Goal: Transaction & Acquisition: Subscribe to service/newsletter

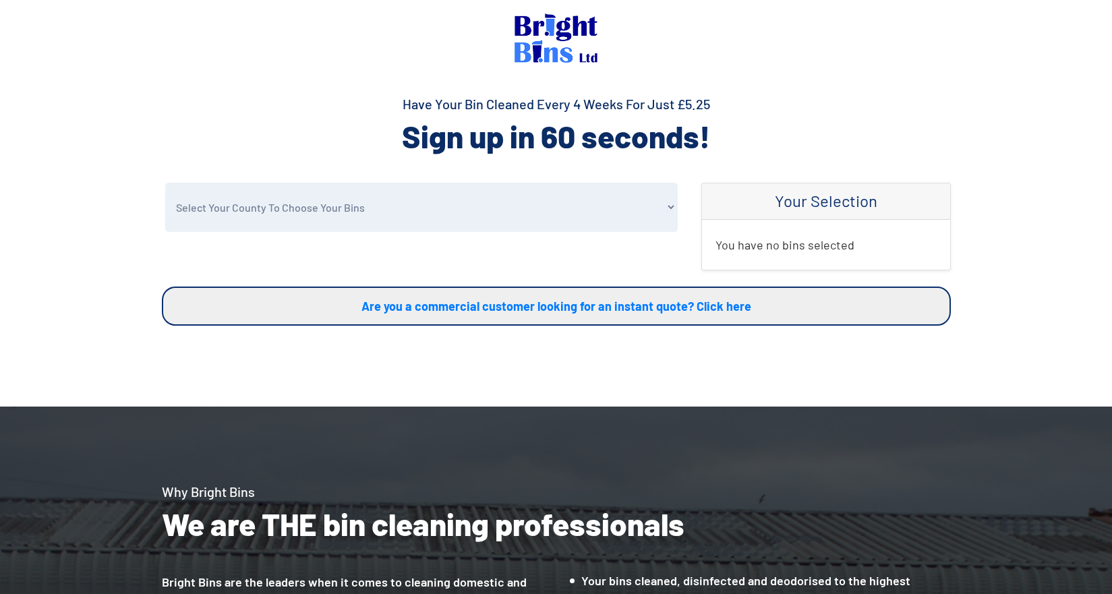
click at [559, 34] on img at bounding box center [556, 37] width 83 height 49
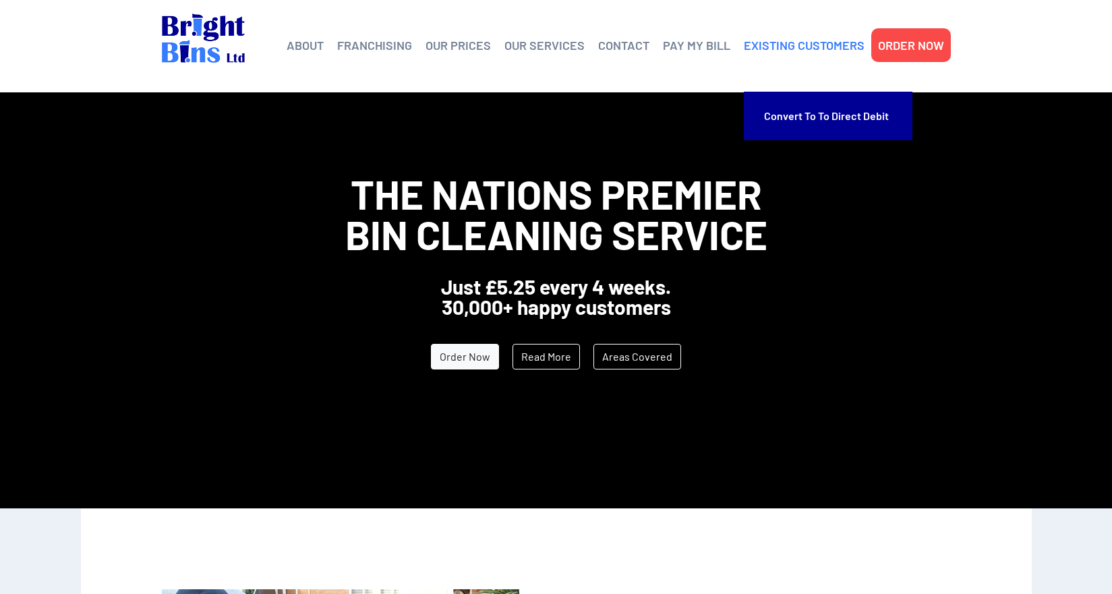
click at [797, 43] on link "EXISTING CUSTOMERS" at bounding box center [804, 45] width 121 height 20
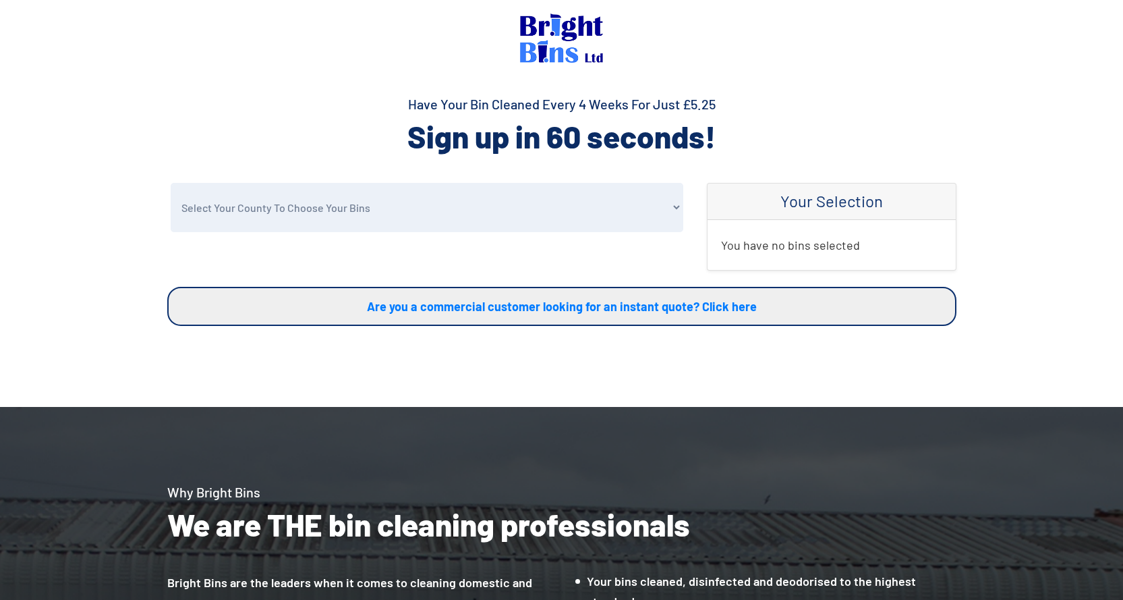
click at [308, 217] on select "Select Your County To Choose Your Bins Cheshire Conwy Denbighshire Flintshire S…" at bounding box center [427, 207] width 513 height 49
select select "Flintshire"
click at [171, 183] on select "Select Your County To Choose Your Bins Cheshire Conwy Denbighshire Flintshire S…" at bounding box center [427, 207] width 513 height 49
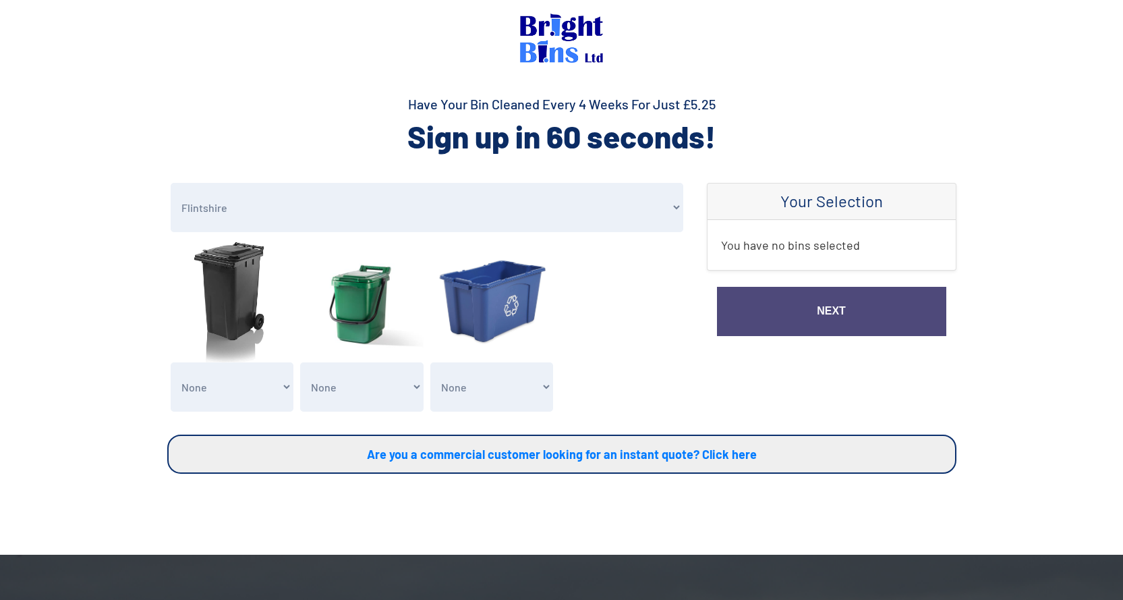
click at [246, 386] on select "None General Waste Bin - X1 (£5.25) General Waste Bin - X2 (£10.50) General Was…" at bounding box center [232, 386] width 123 height 49
select select "1"
click at [171, 362] on select "None General Waste Bin - X1 (£5.25) General Waste Bin - X2 (£10.50) General Was…" at bounding box center [232, 386] width 123 height 49
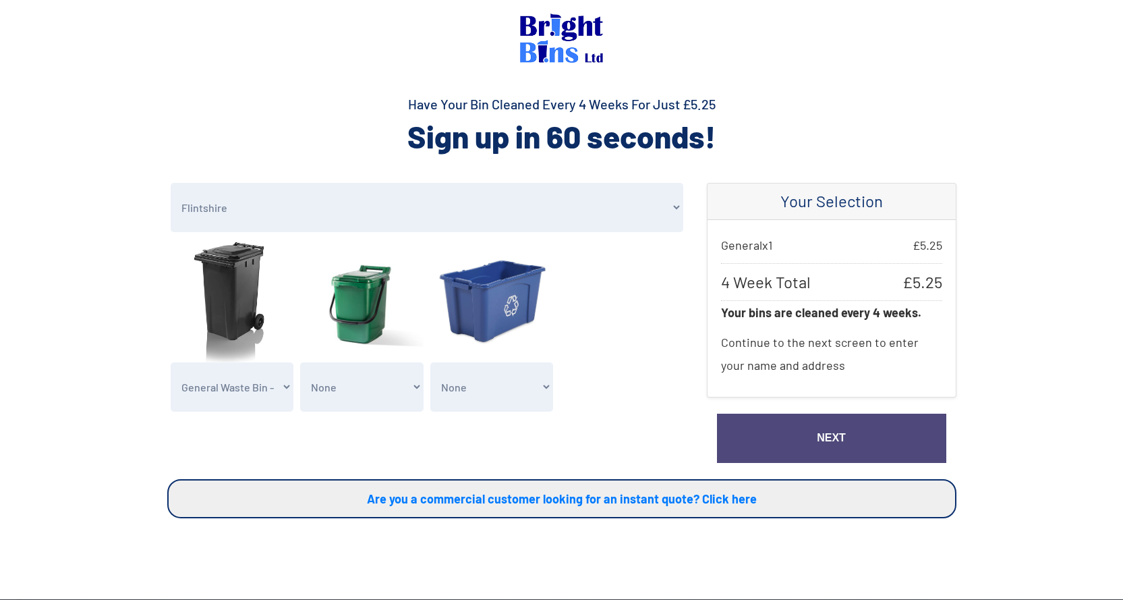
click at [787, 434] on link "Next" at bounding box center [831, 437] width 229 height 49
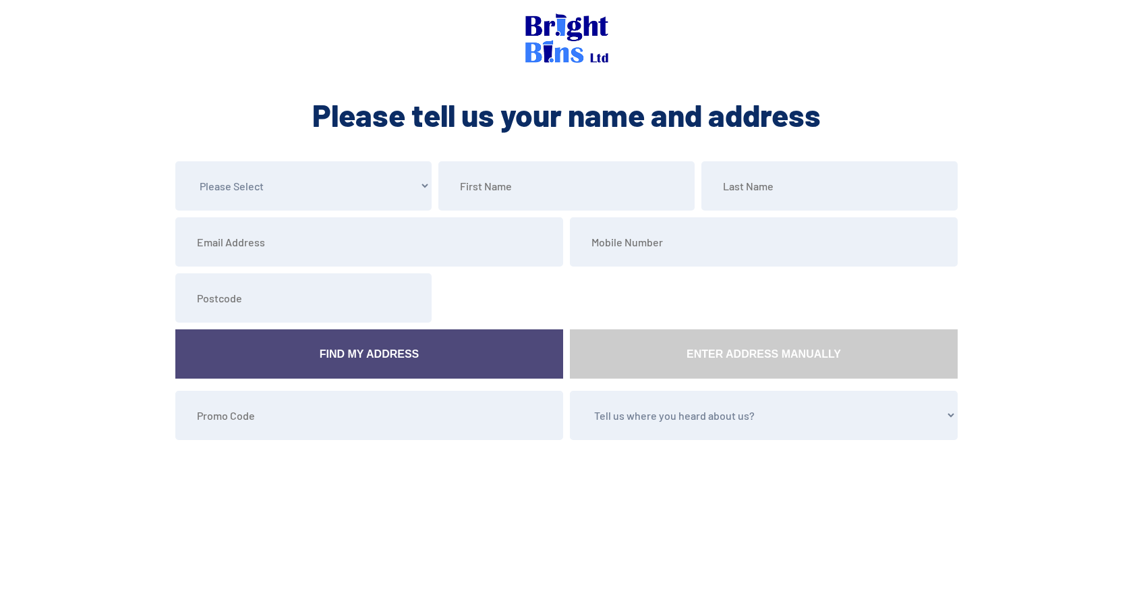
click at [273, 181] on select "Please Select Mr Mrs Miss Ms Dr [PERSON_NAME]" at bounding box center [303, 185] width 256 height 49
select select "Miss"
click at [175, 161] on select "Please Select Mr Mrs Miss Ms Dr Other" at bounding box center [303, 185] width 256 height 49
click at [523, 190] on input "text" at bounding box center [566, 185] width 256 height 49
type input "Jackie"
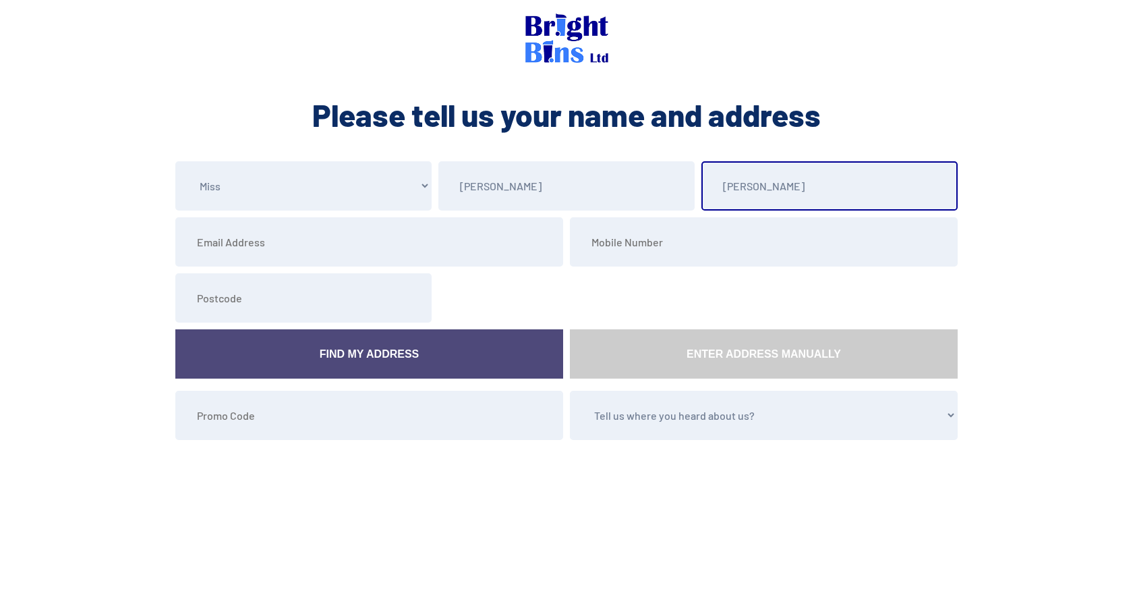
type input "Bailey"
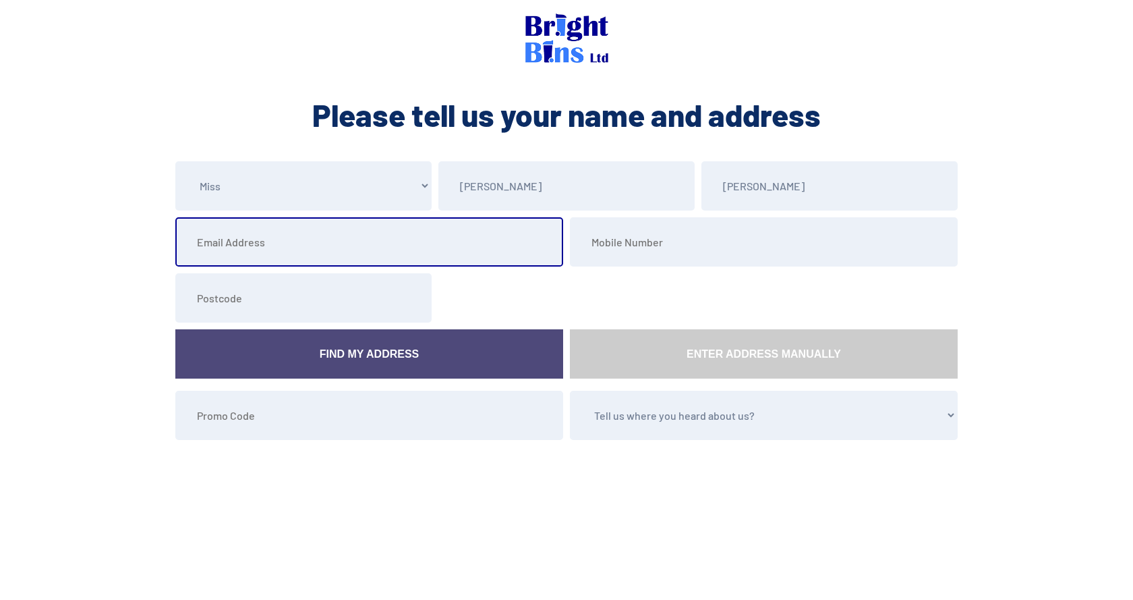
click at [254, 250] on input "email" at bounding box center [369, 241] width 388 height 49
type input "jackiefbailey@outlook.com"
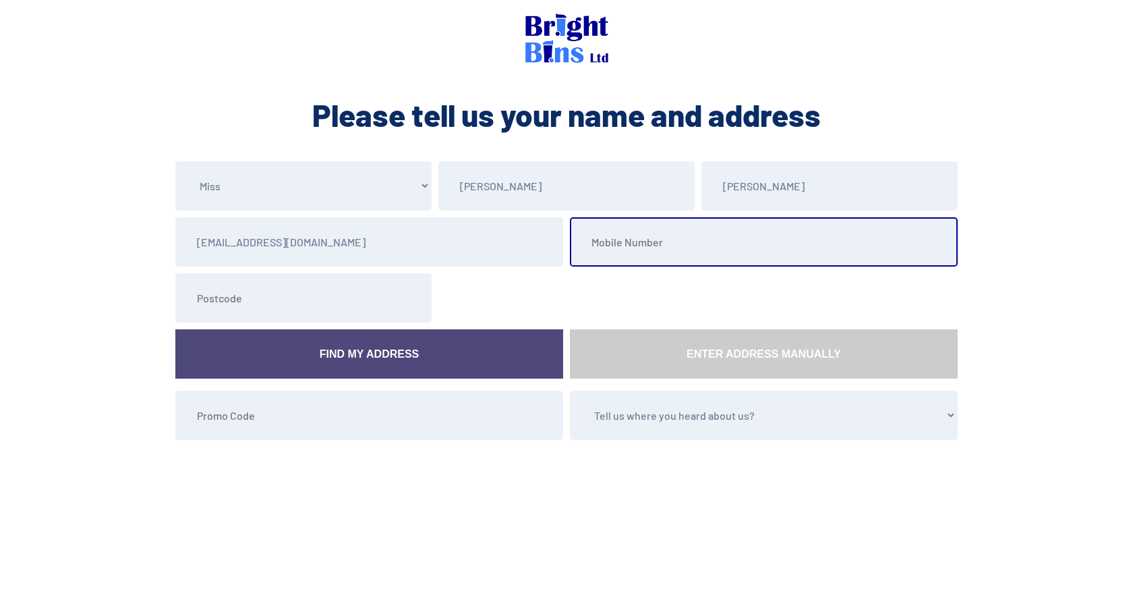
click at [619, 249] on input "tel" at bounding box center [764, 241] width 388 height 49
type input "07581236423"
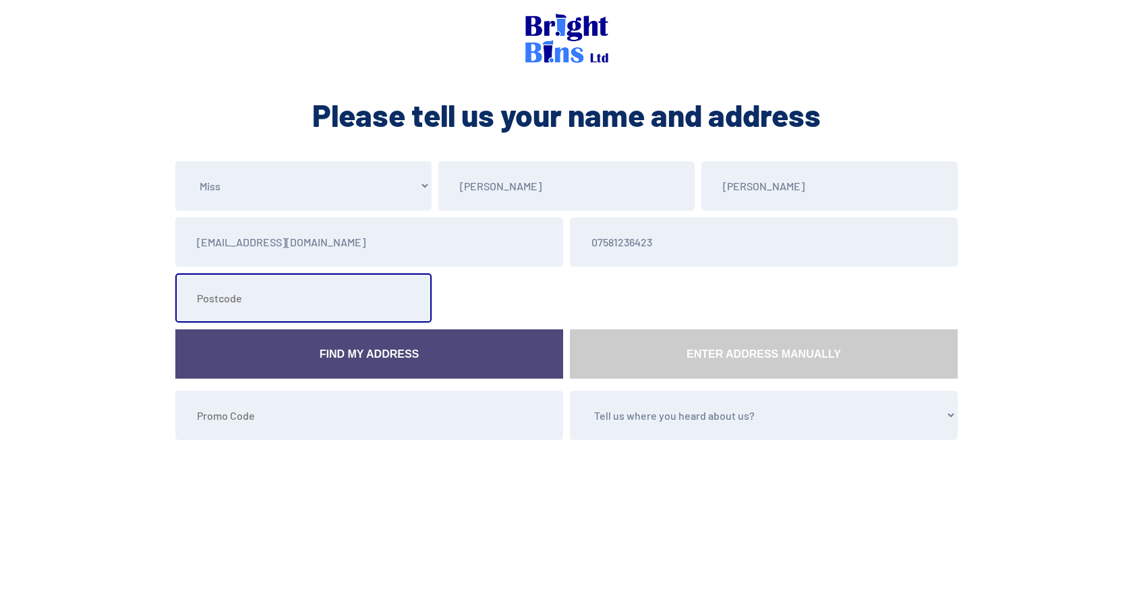
click at [248, 308] on input "text" at bounding box center [303, 297] width 256 height 49
type input "CH4 8SZ"
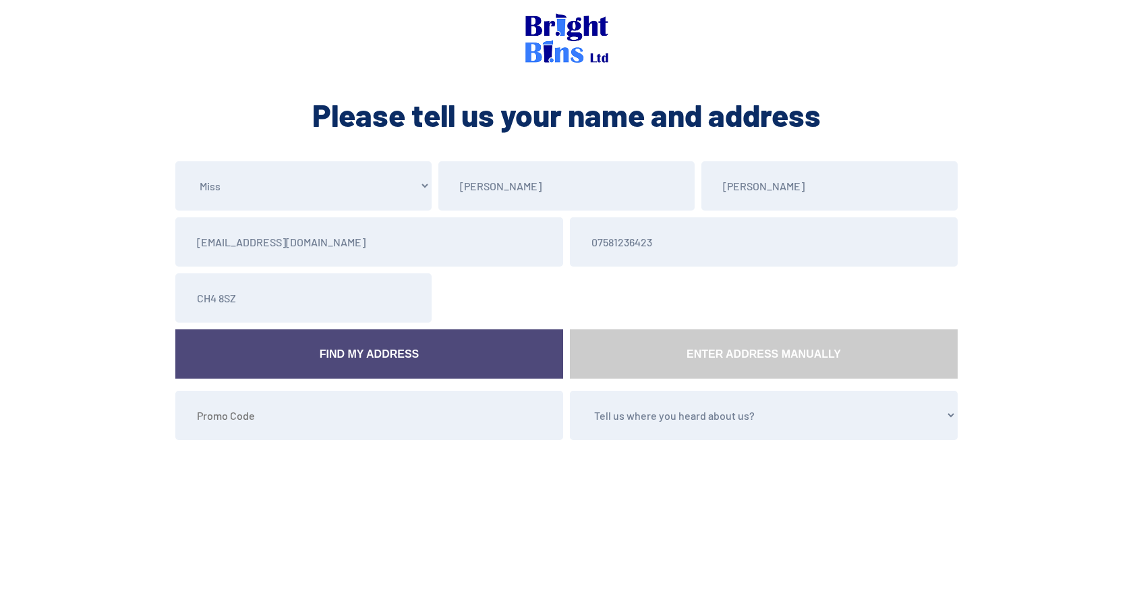
click at [388, 353] on link "Find My Address" at bounding box center [369, 353] width 388 height 49
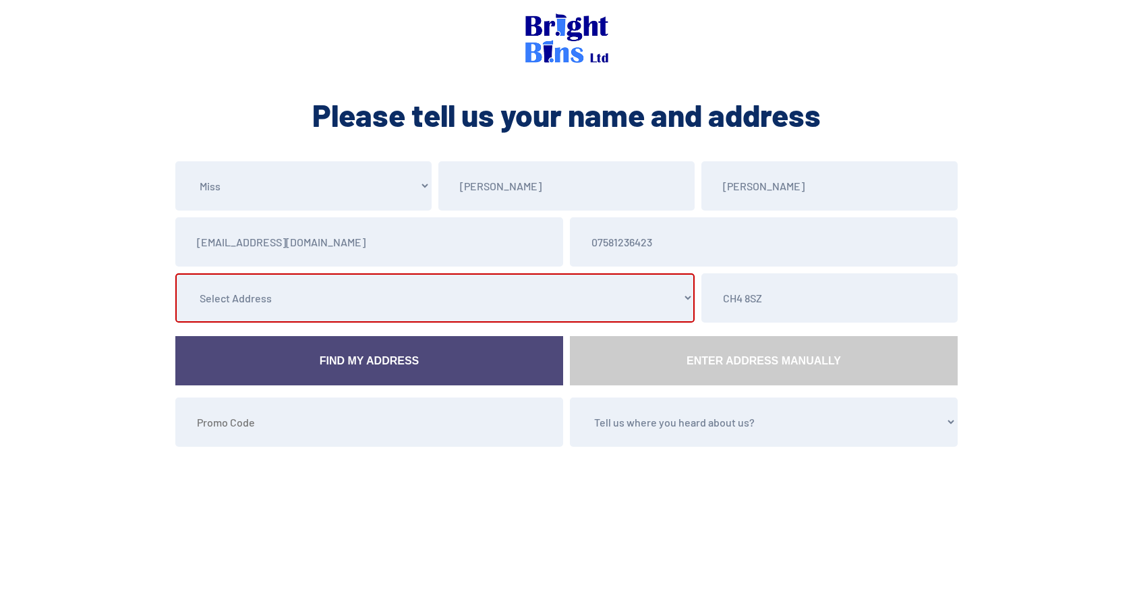
click at [353, 309] on select "Select Address Cheshire Kitchen Interiors Ltd, 132 Victoria Road, , , Saltney, …" at bounding box center [434, 297] width 519 height 49
select select "Cheshire"
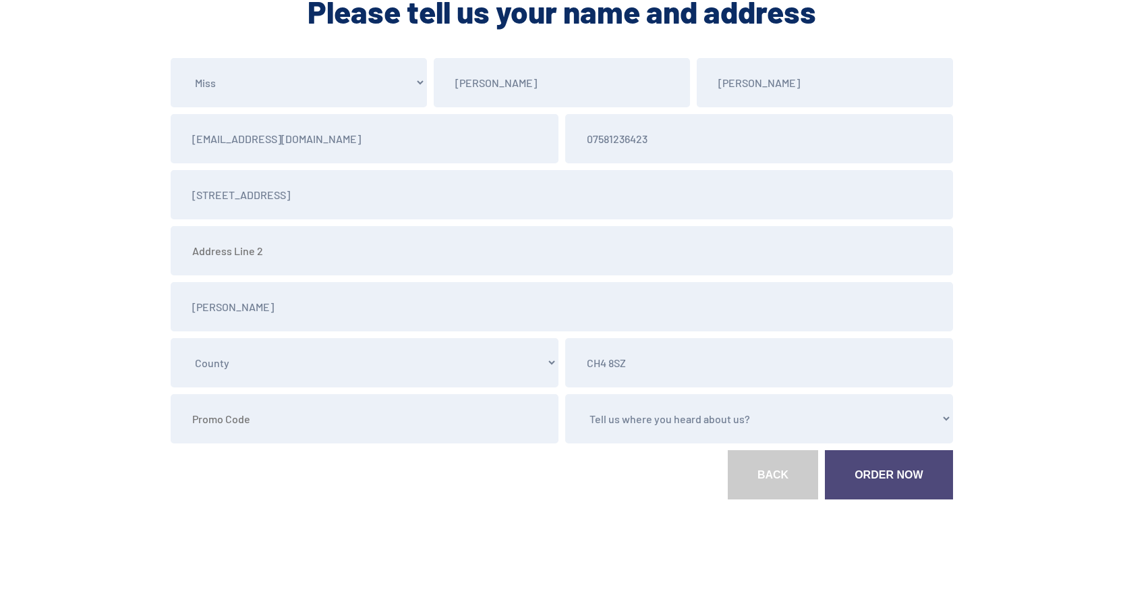
scroll to position [105, 0]
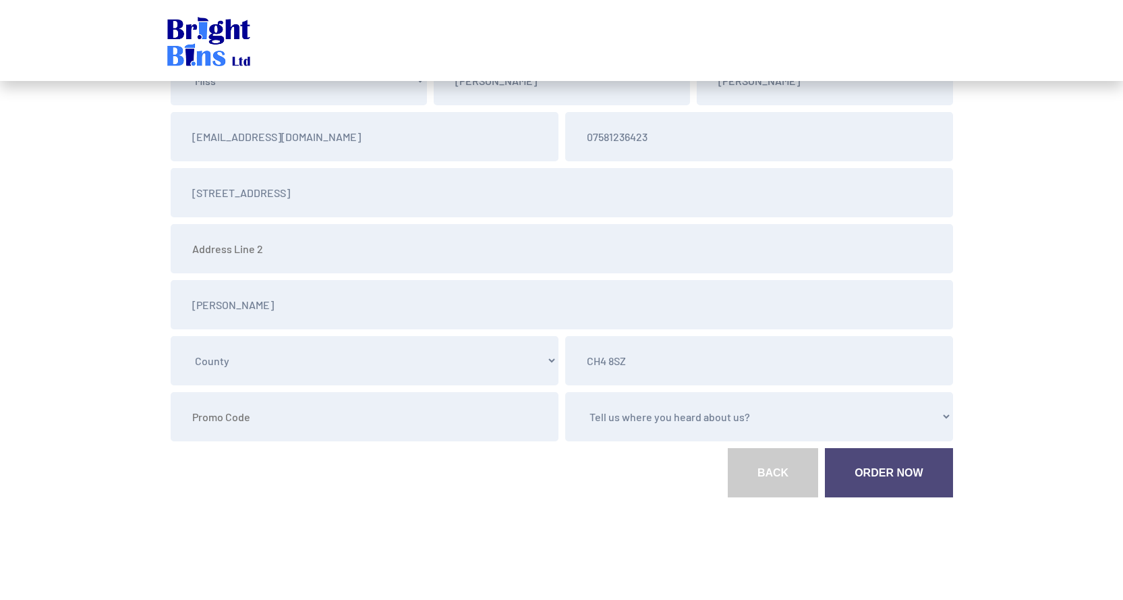
click at [635, 416] on select "Tell us where you heard about us? Word of Mouth Leaflet Sticker On Bin Spoke To…" at bounding box center [759, 416] width 388 height 49
select select "Google"
click at [565, 392] on select "Tell us where you heard about us? Word of Mouth Leaflet Sticker On Bin Spoke To…" at bounding box center [759, 416] width 388 height 49
click at [876, 471] on link "Order Now" at bounding box center [888, 472] width 127 height 49
